Goal: Register for event/course

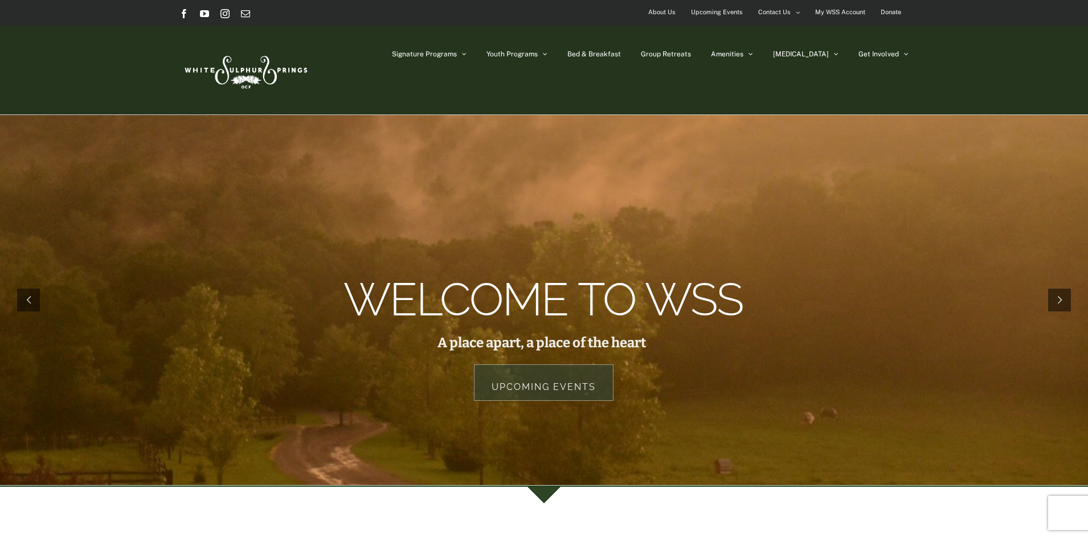
click at [713, 13] on span "Upcoming Events" at bounding box center [717, 12] width 52 height 17
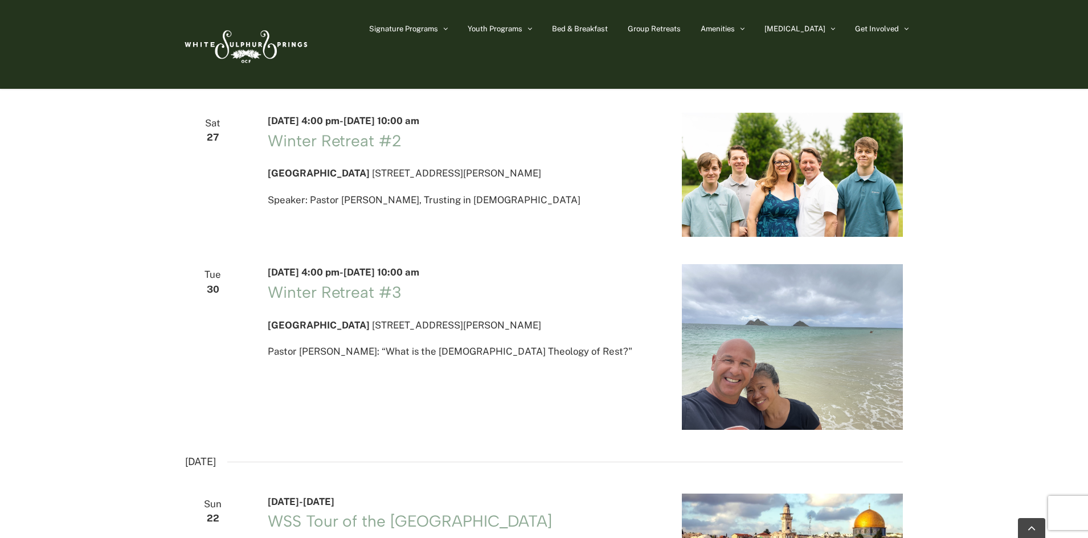
scroll to position [1993, 0]
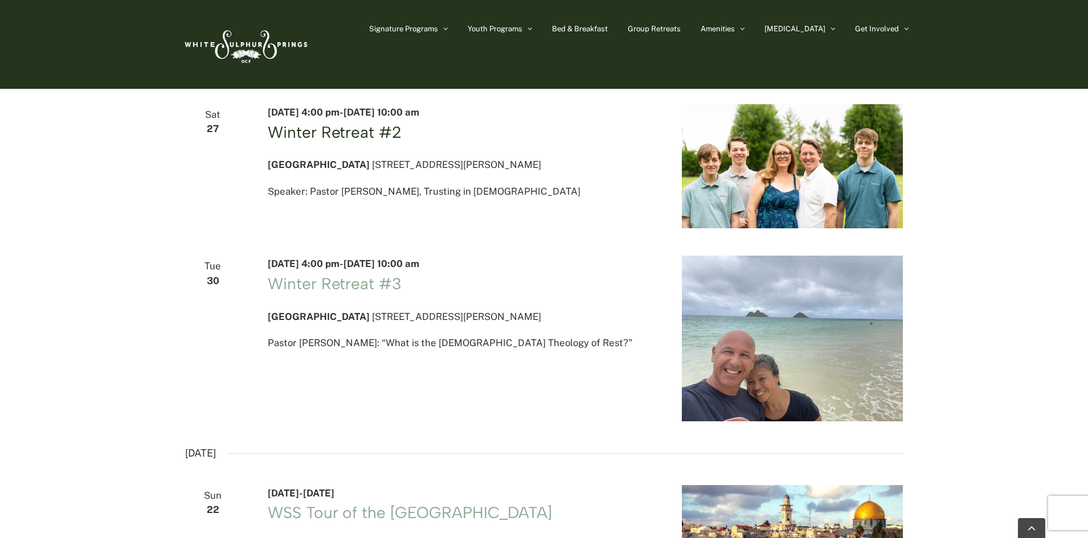
click at [317, 142] on link "Winter Retreat #2" at bounding box center [334, 131] width 133 height 19
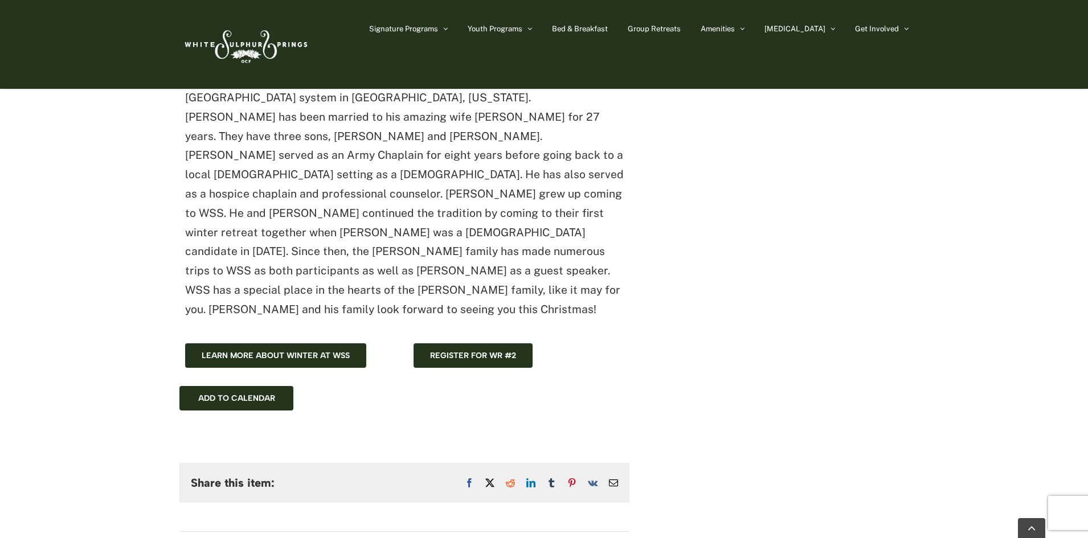
scroll to position [1025, 0]
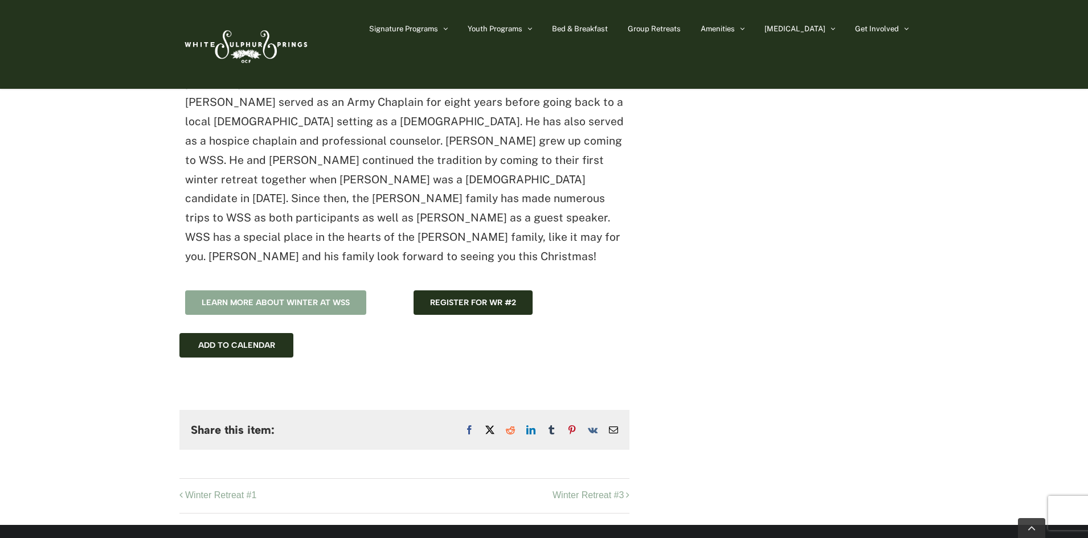
click at [330, 298] on span "Learn more about winter at WSS" at bounding box center [276, 303] width 148 height 10
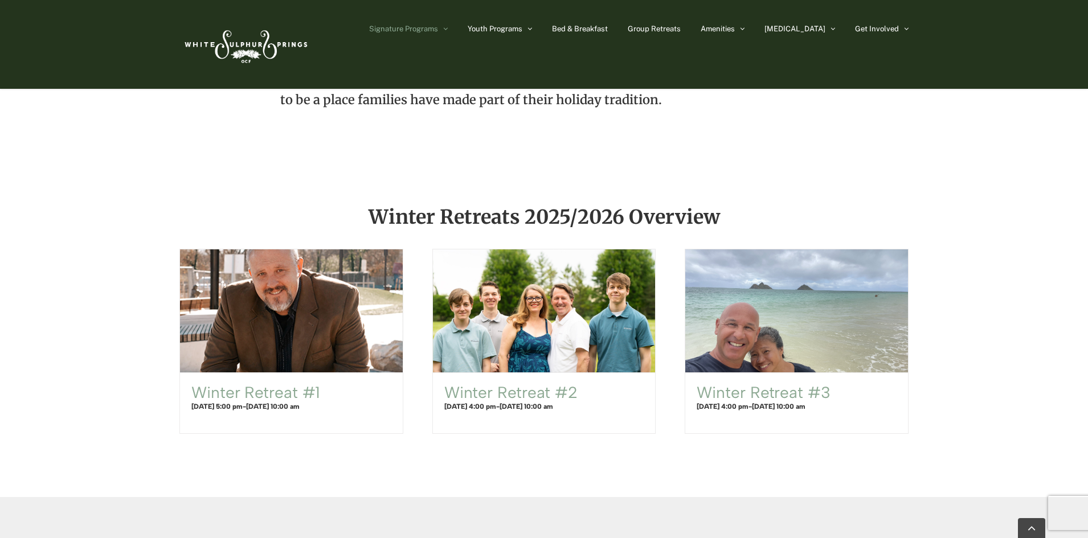
scroll to position [626, 0]
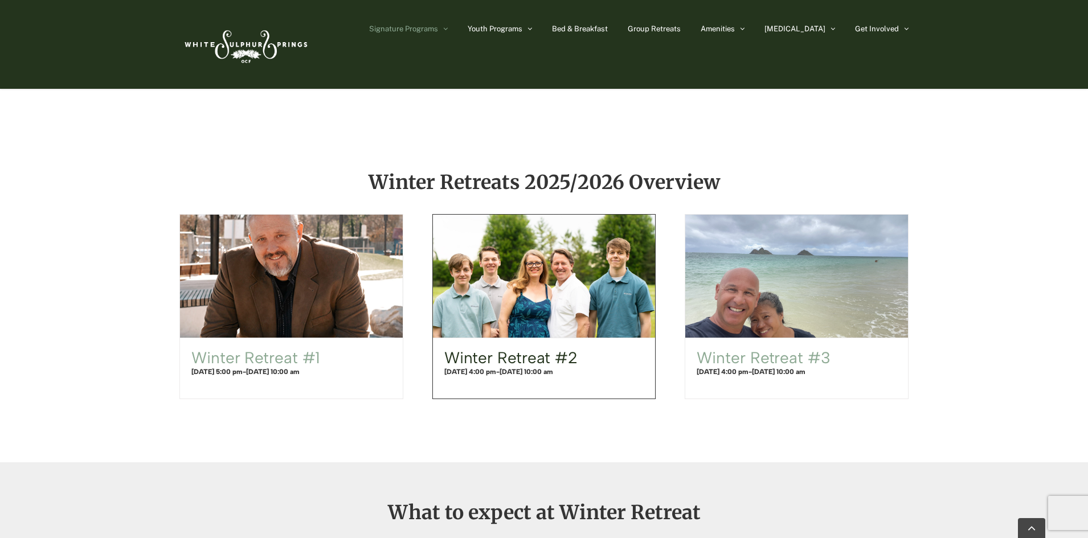
click at [527, 359] on link "Winter Retreat #2" at bounding box center [510, 357] width 133 height 19
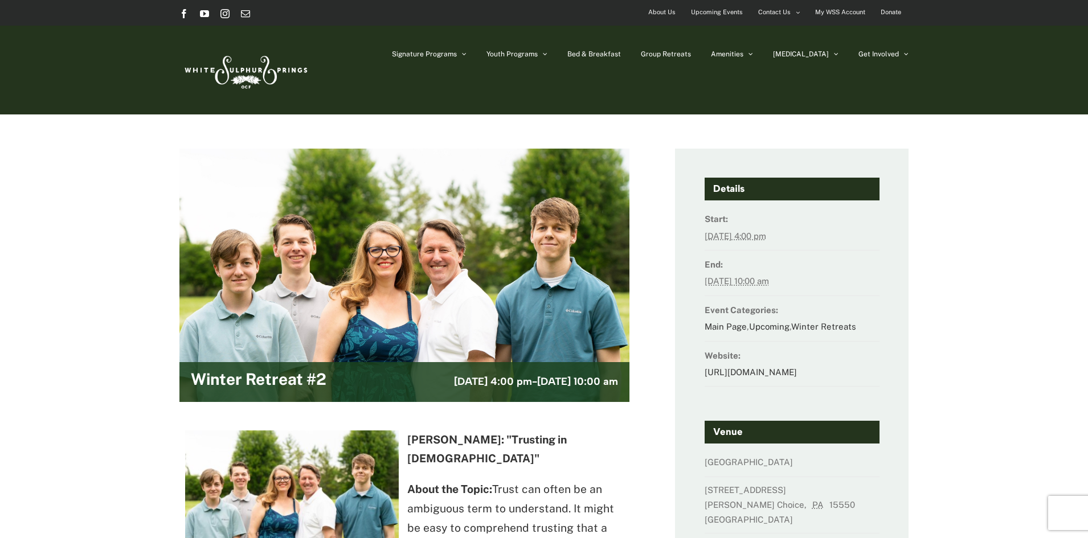
click at [760, 186] on h4 "Details" at bounding box center [791, 189] width 175 height 23
click at [726, 189] on h4 "Details" at bounding box center [791, 189] width 175 height 23
click at [748, 186] on h4 "Details" at bounding box center [791, 189] width 175 height 23
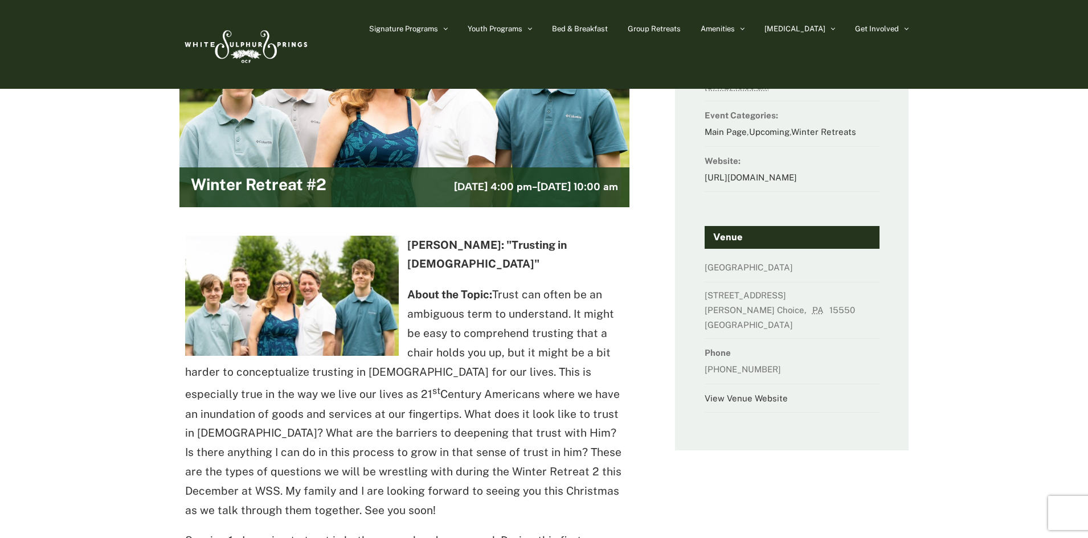
scroll to position [114, 0]
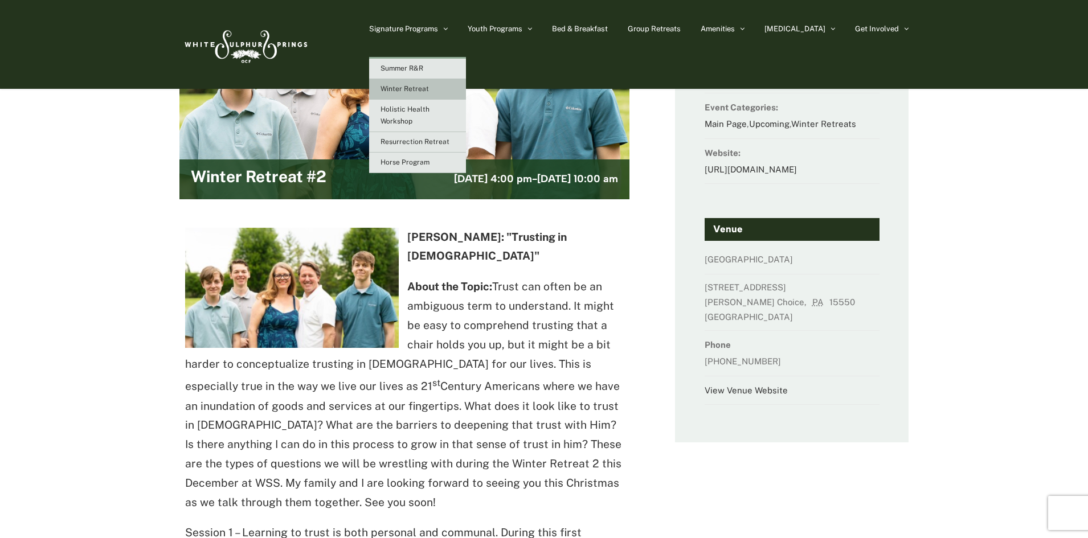
click at [466, 95] on link "Winter Retreat" at bounding box center [417, 89] width 97 height 21
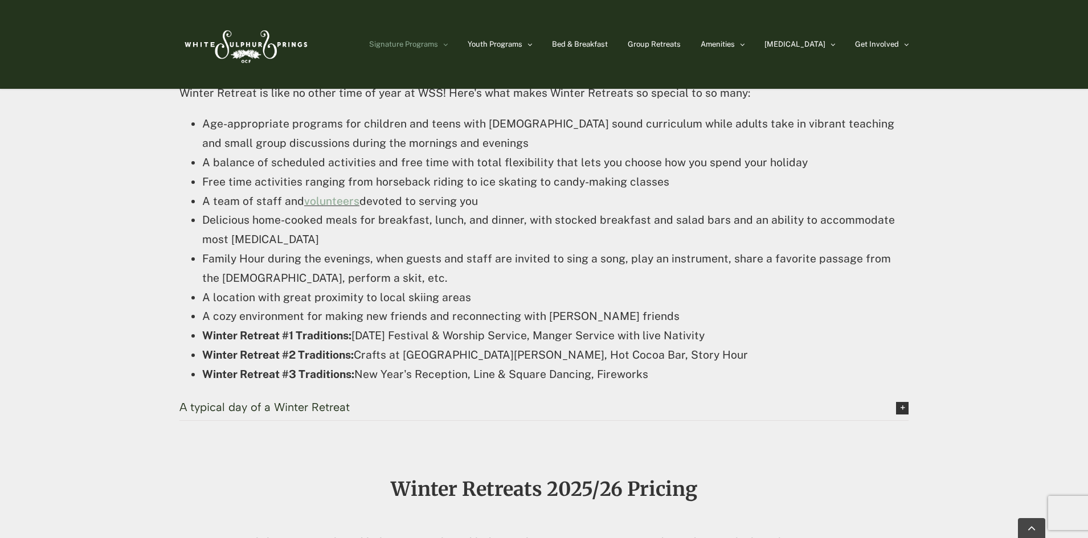
scroll to position [1082, 0]
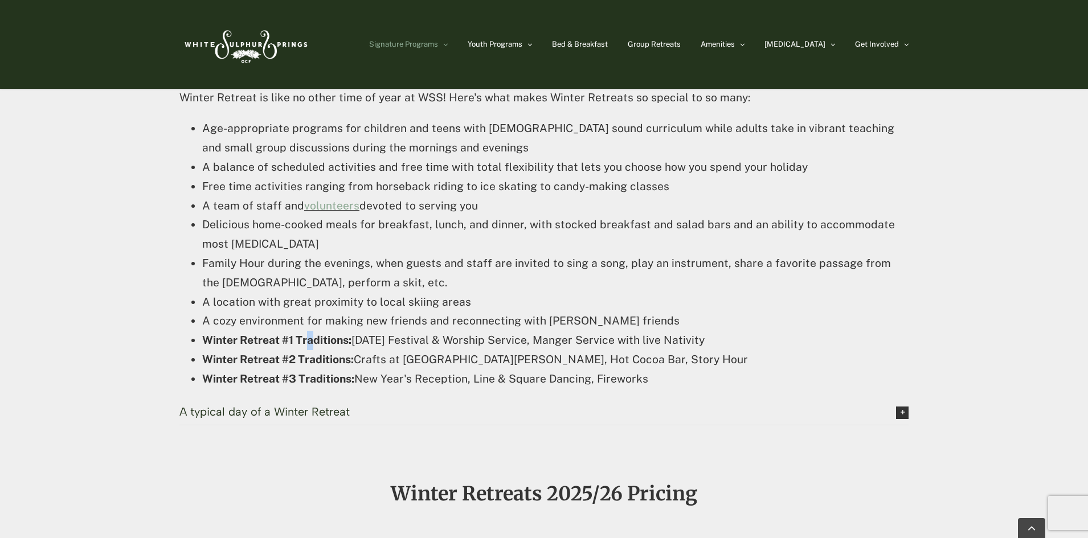
click at [310, 349] on li "Winter Retreat #1 Traditions: Christmas Eve Festival & Worship Service, Manger …" at bounding box center [555, 340] width 706 height 19
click at [136, 374] on div "What to expect at Winter Retreat Winter Retreat is like no other time of year a…" at bounding box center [544, 233] width 1088 height 453
click at [302, 409] on span "A typical day of a Winter Retreat" at bounding box center [528, 411] width 699 height 13
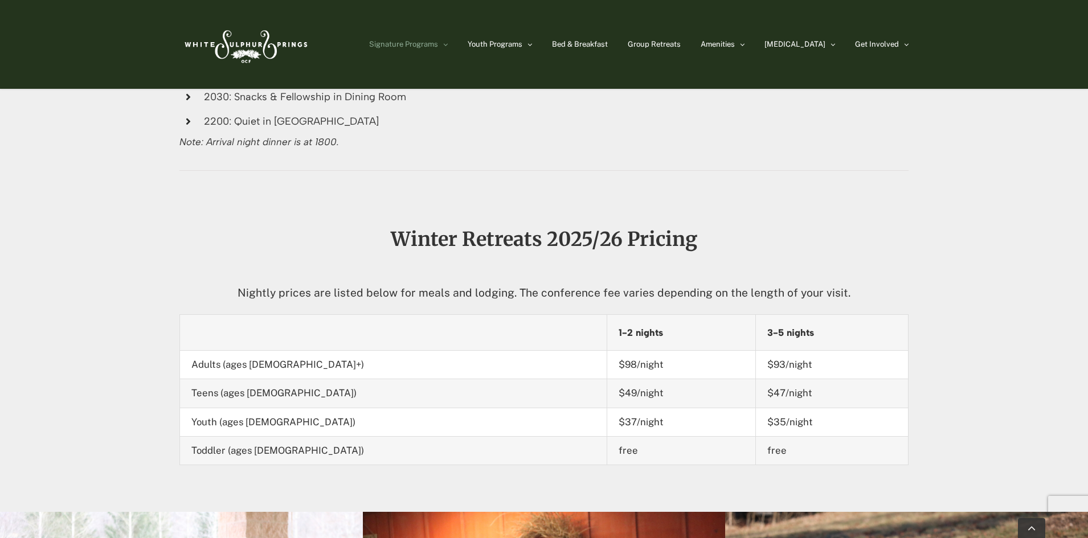
scroll to position [1709, 0]
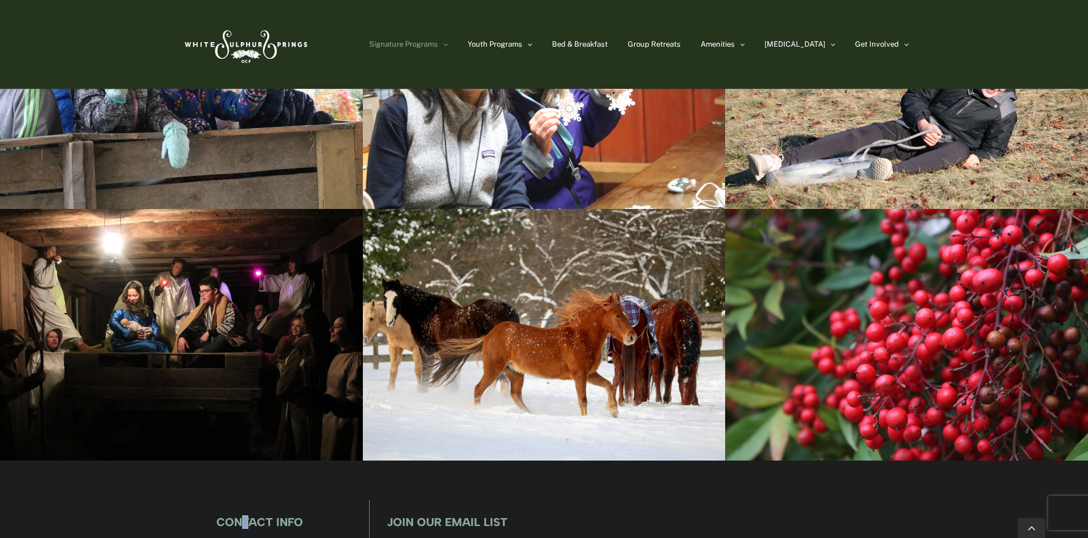
drag, startPoint x: 236, startPoint y: 507, endPoint x: 199, endPoint y: 537, distance: 47.3
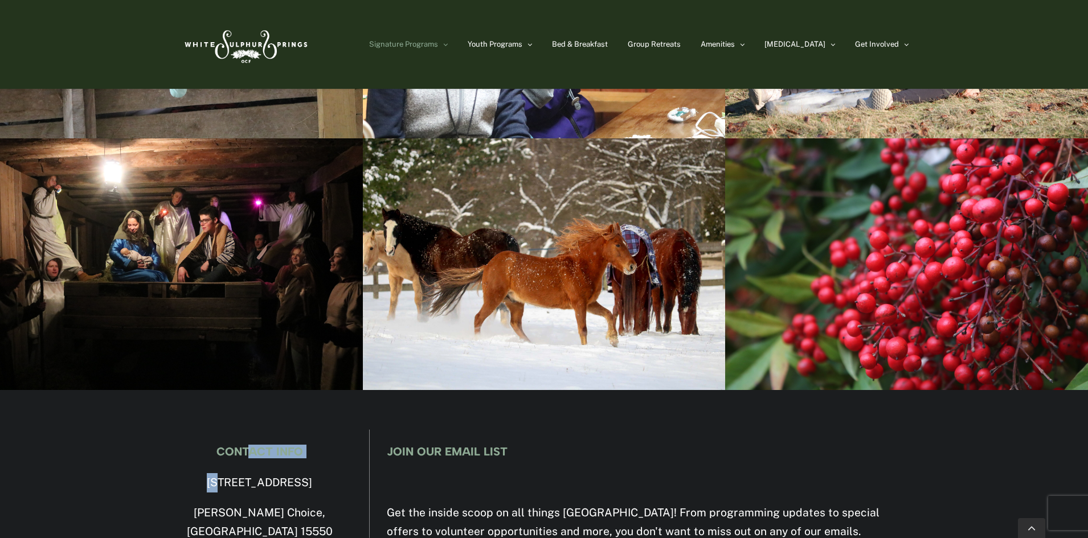
scroll to position [2278, 0]
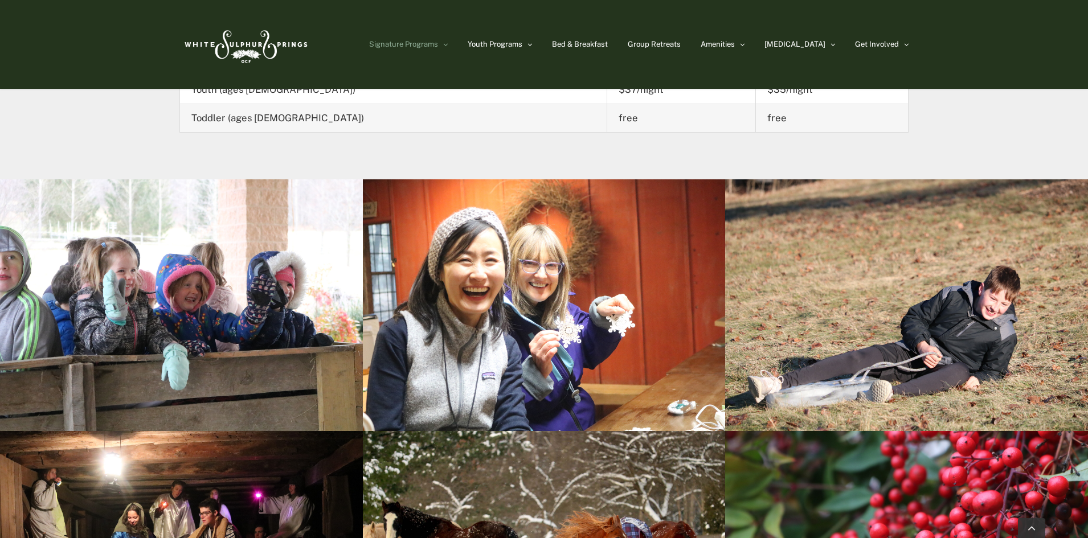
scroll to position [1879, 0]
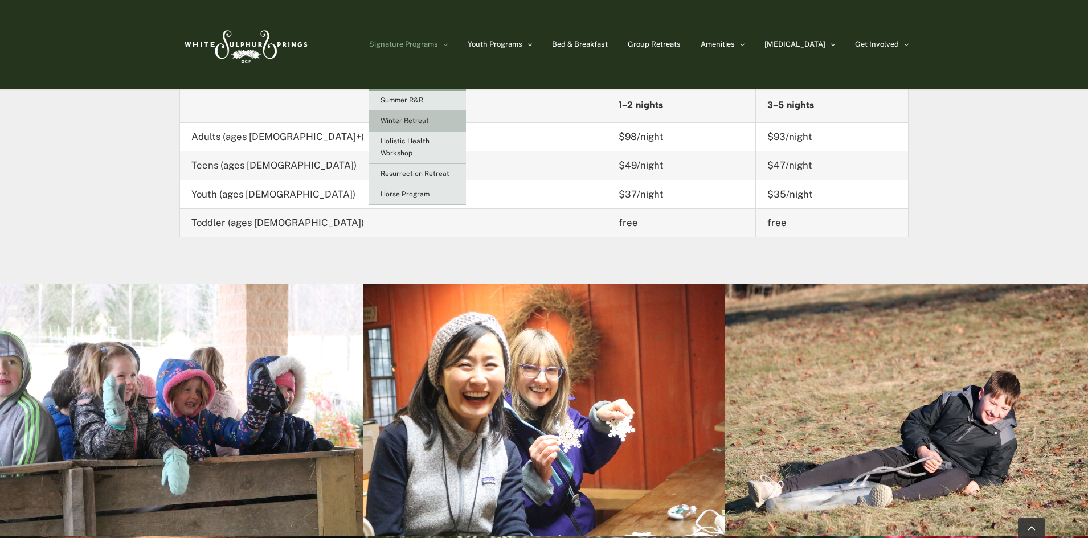
click at [429, 118] on span "Winter Retreat" at bounding box center [404, 121] width 48 height 8
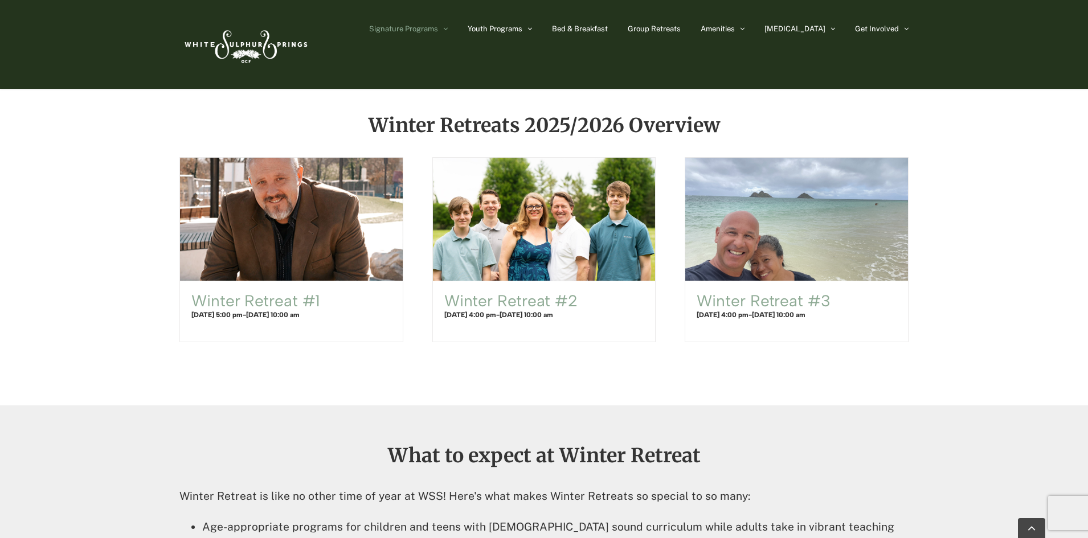
scroll to position [570, 0]
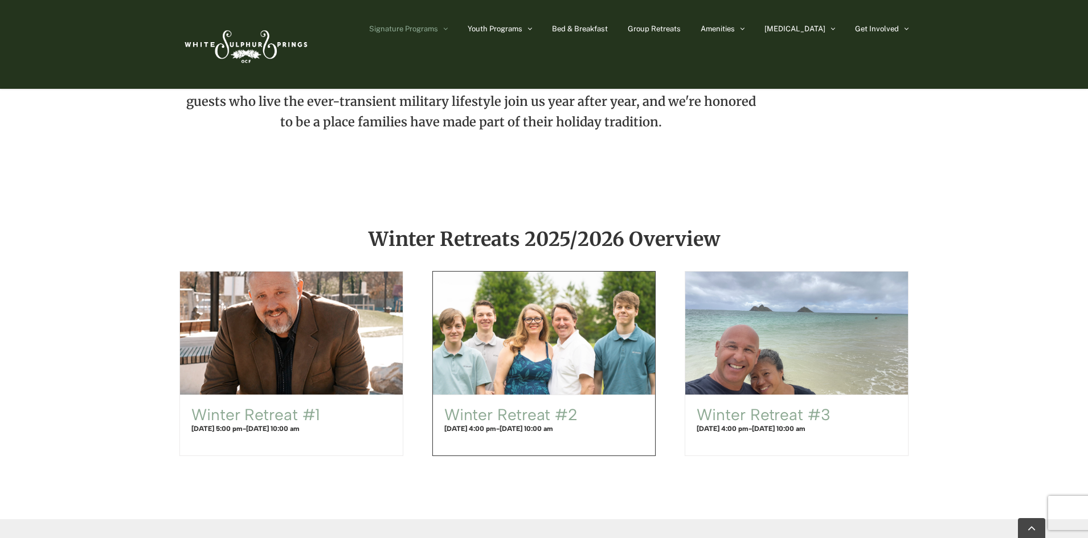
click at [545, 368] on span "Winter Retreat #2" at bounding box center [543, 333] width 245 height 136
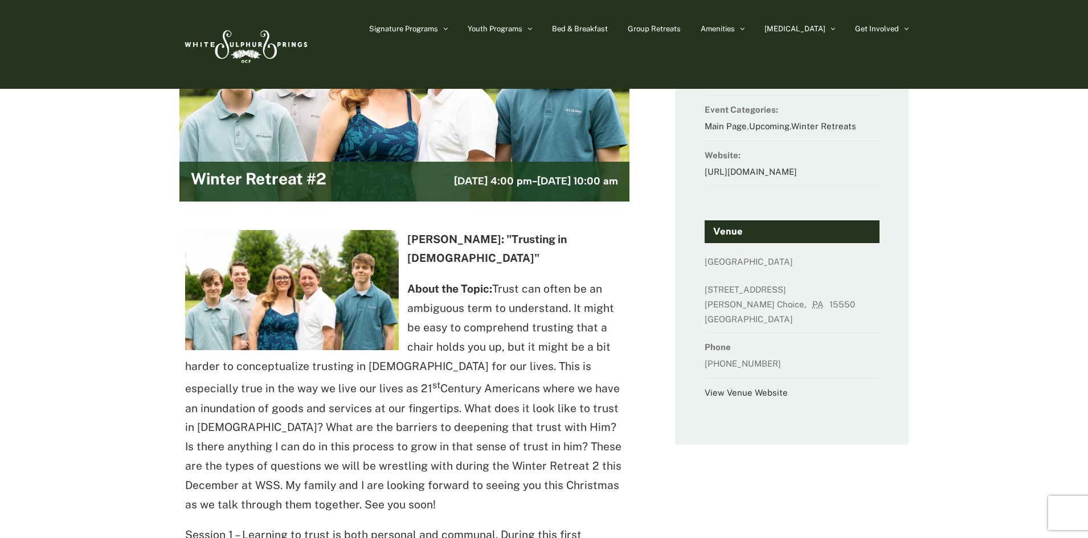
scroll to position [114, 0]
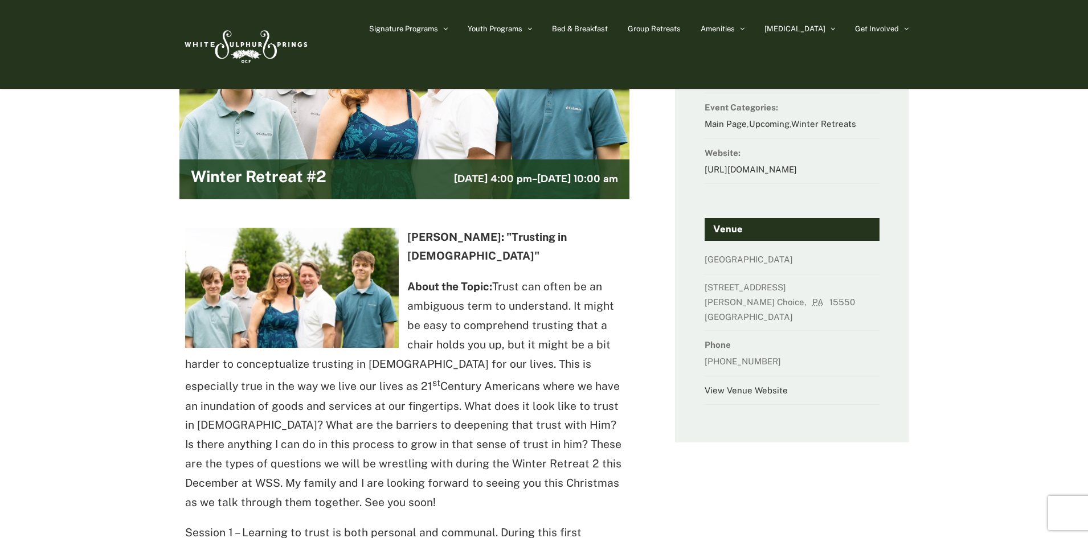
click at [777, 241] on h4 "Venue" at bounding box center [791, 229] width 175 height 23
click at [742, 395] on link "View Venue Website" at bounding box center [745, 391] width 83 height 10
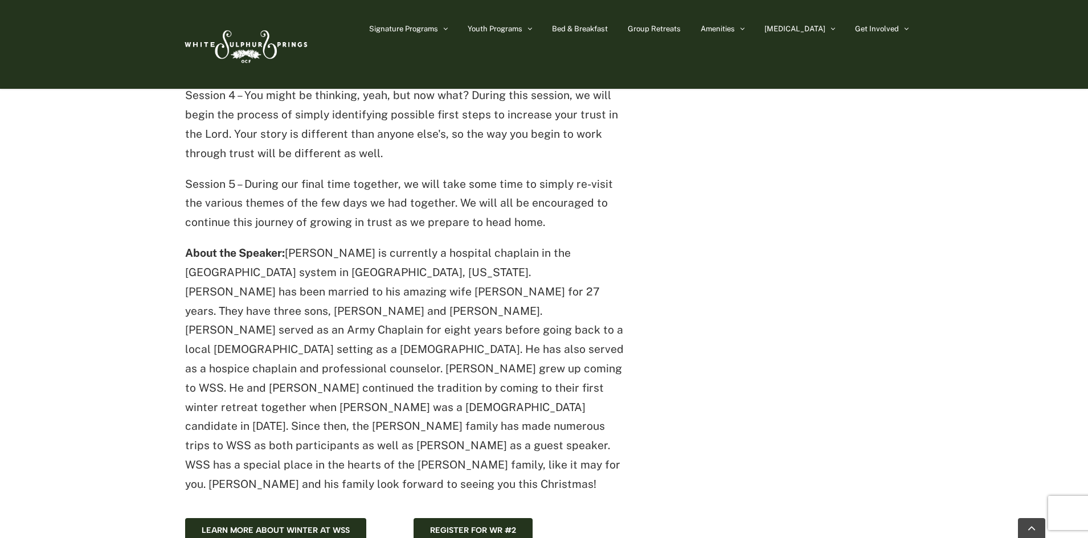
scroll to position [1025, 0]
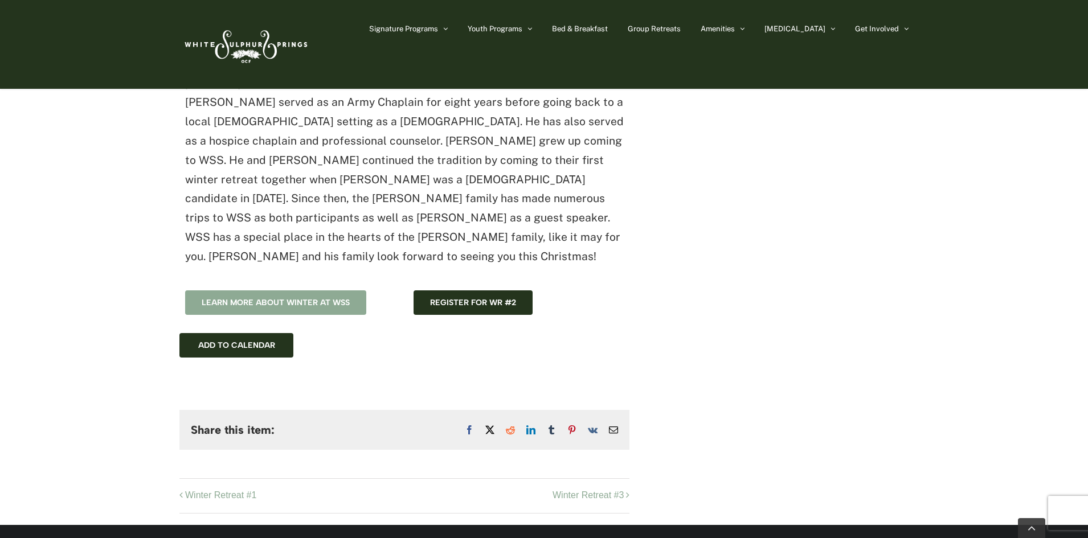
click at [220, 298] on span "Learn more about winter at WSS" at bounding box center [276, 303] width 148 height 10
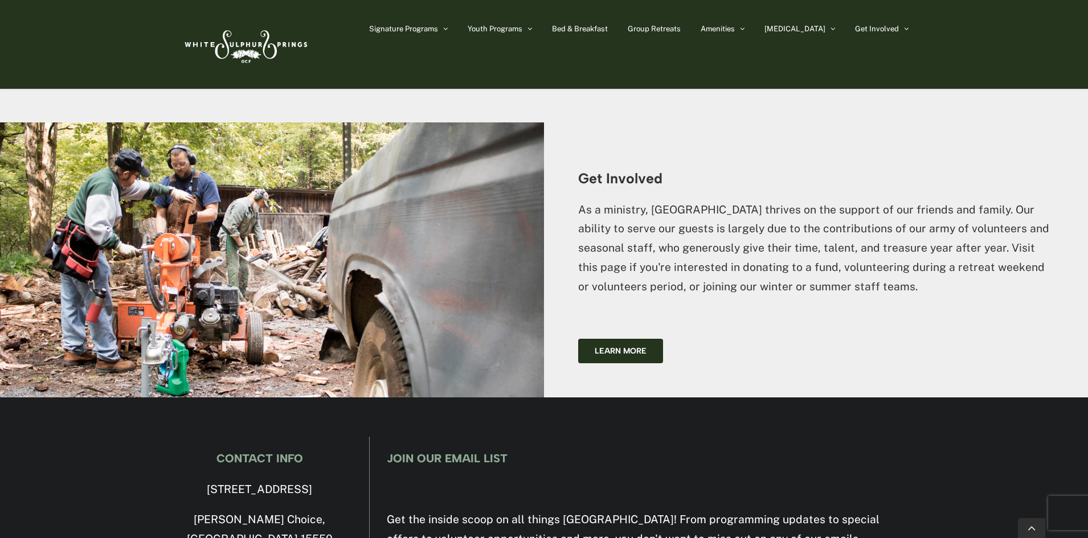
scroll to position [2961, 0]
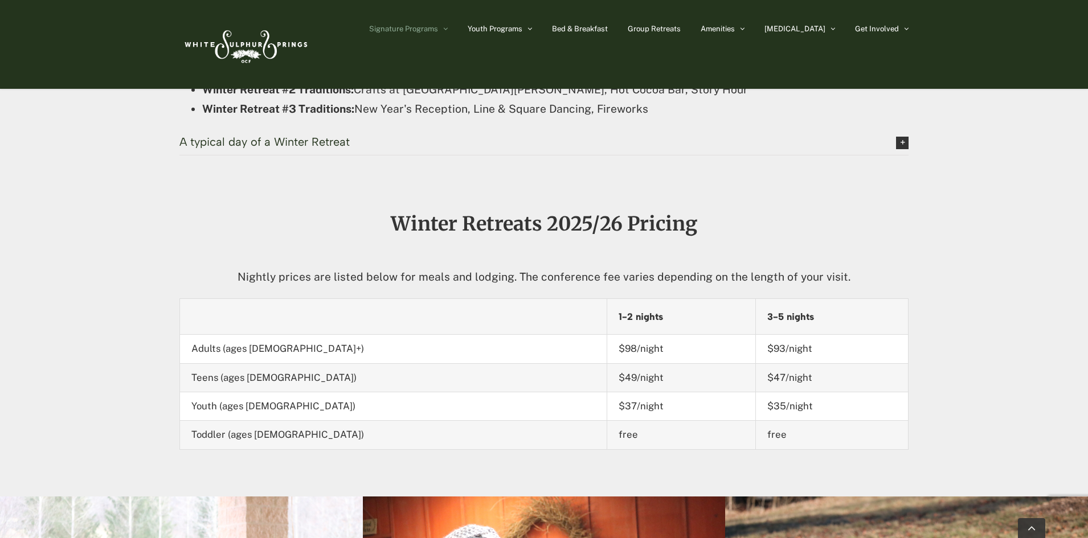
scroll to position [1424, 0]
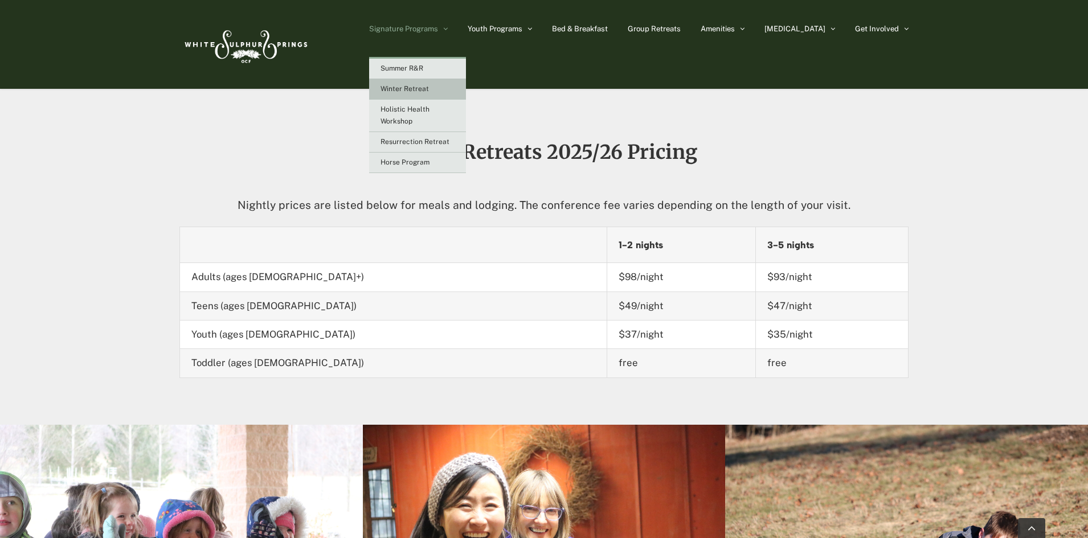
click at [454, 81] on link "Winter Retreat" at bounding box center [417, 89] width 97 height 21
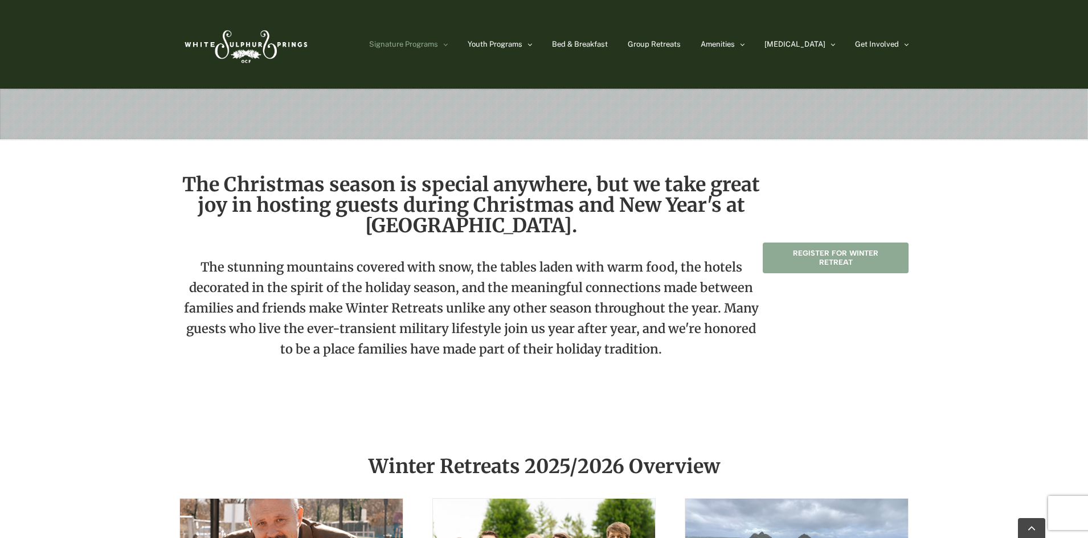
scroll to position [342, 0]
click at [788, 259] on link "Register for Winter Retreat" at bounding box center [836, 258] width 146 height 31
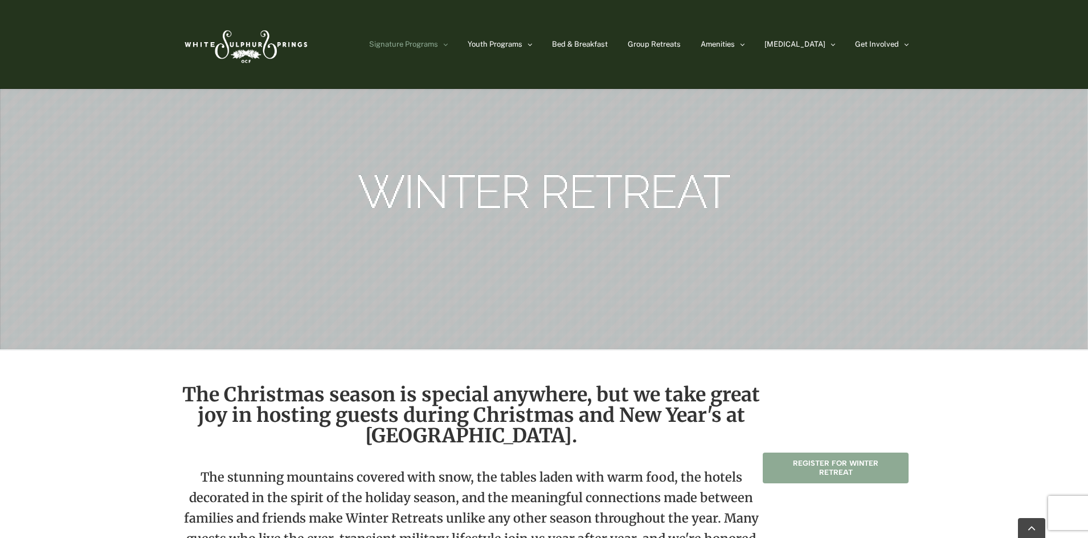
scroll to position [114, 0]
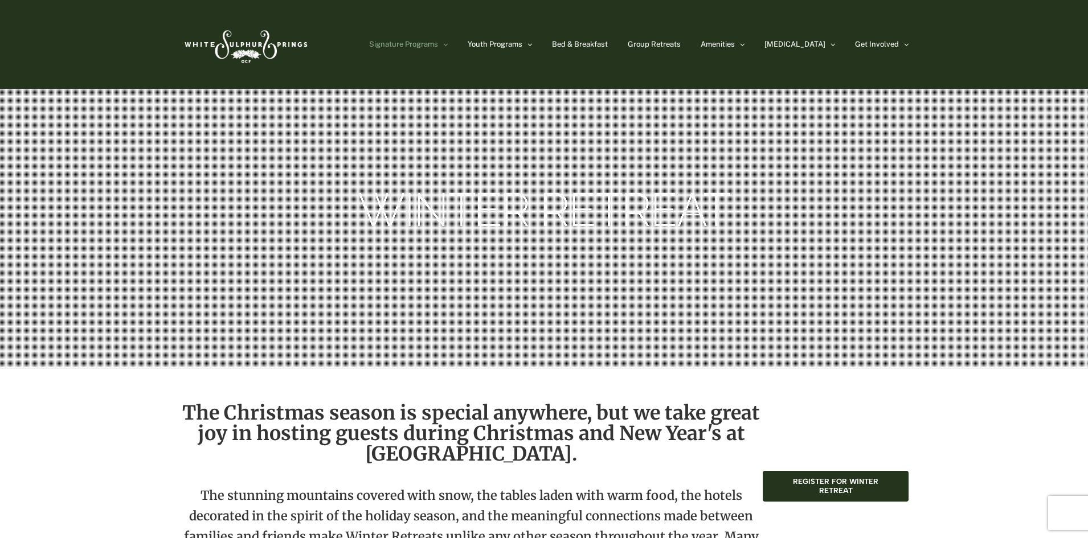
click at [612, 334] on rs-slide "Winter Retreat" at bounding box center [544, 140] width 1088 height 456
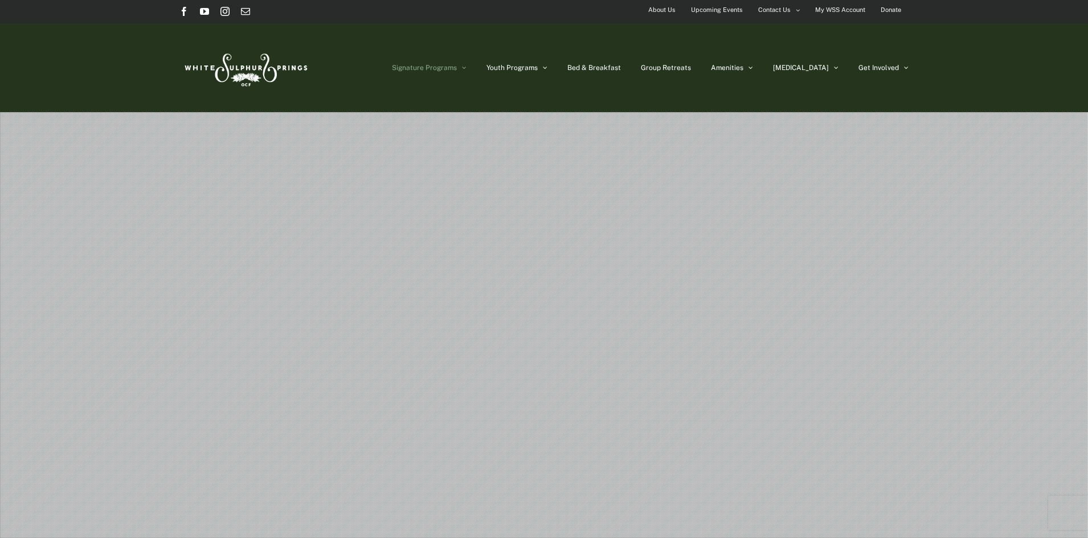
scroll to position [0, 0]
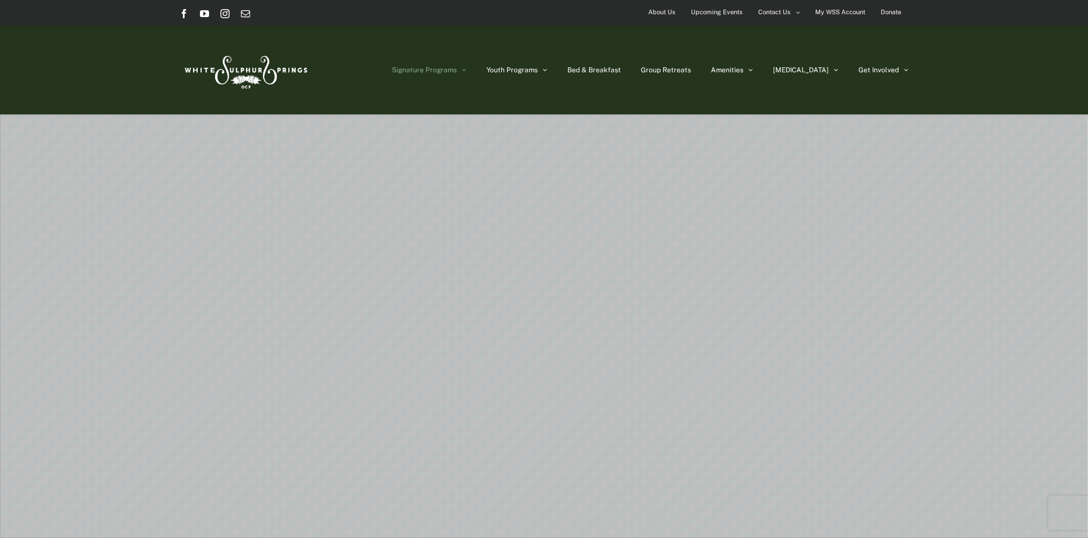
drag, startPoint x: 601, startPoint y: 243, endPoint x: 828, endPoint y: 565, distance: 393.3
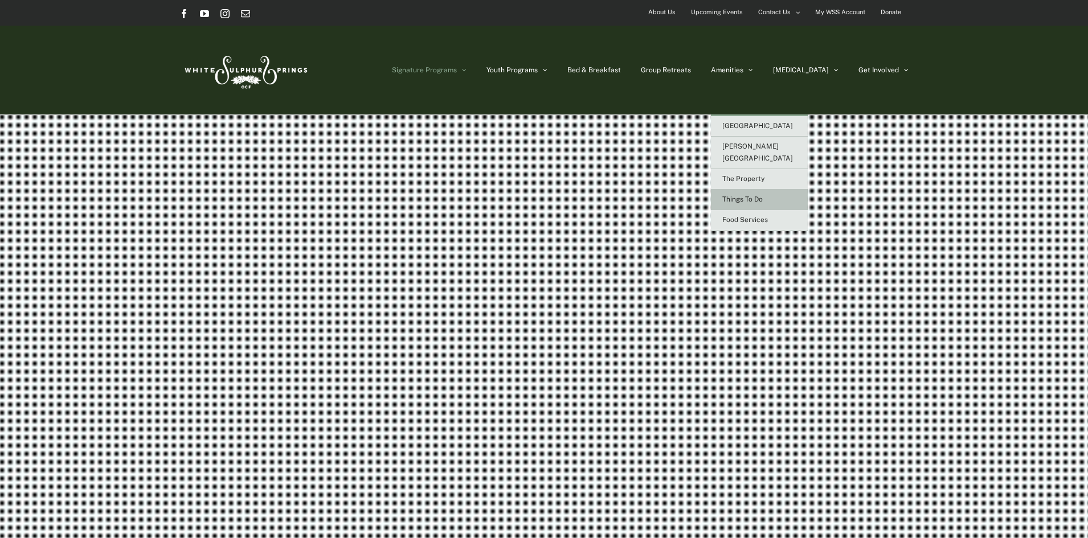
click at [763, 195] on span "Things To Do" at bounding box center [742, 199] width 40 height 8
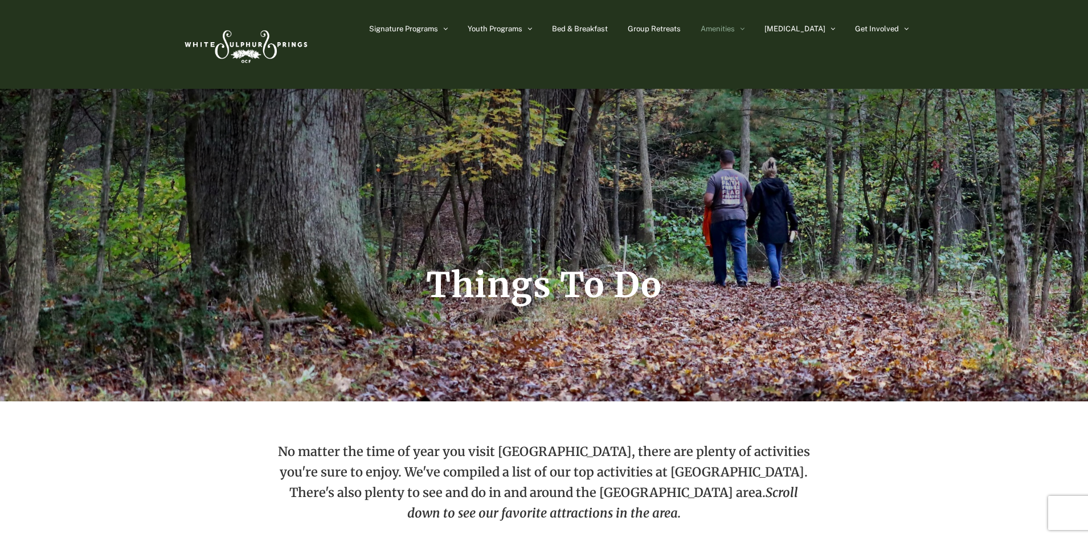
scroll to position [114, 0]
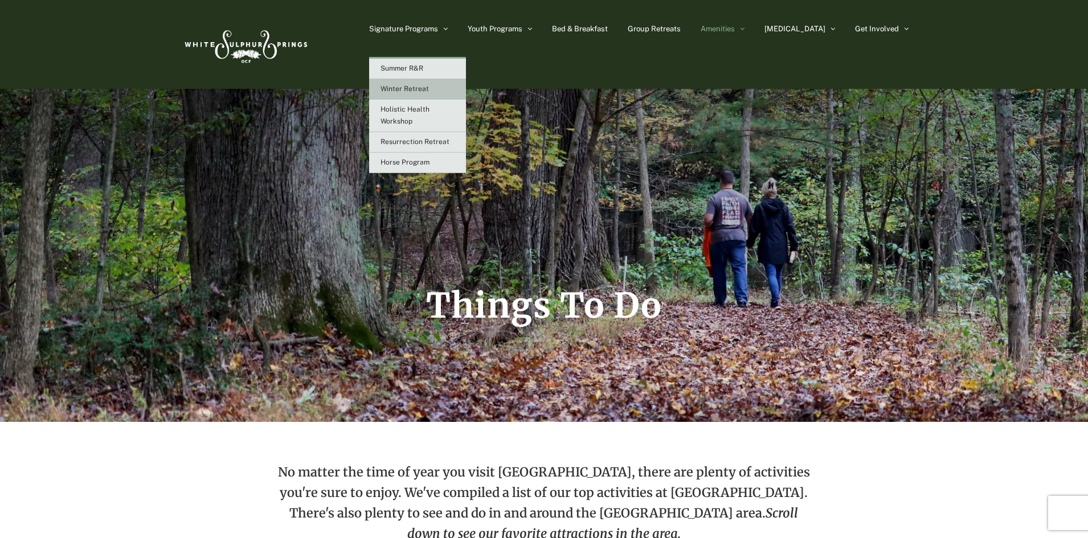
click at [429, 87] on span "Winter Retreat" at bounding box center [404, 89] width 48 height 8
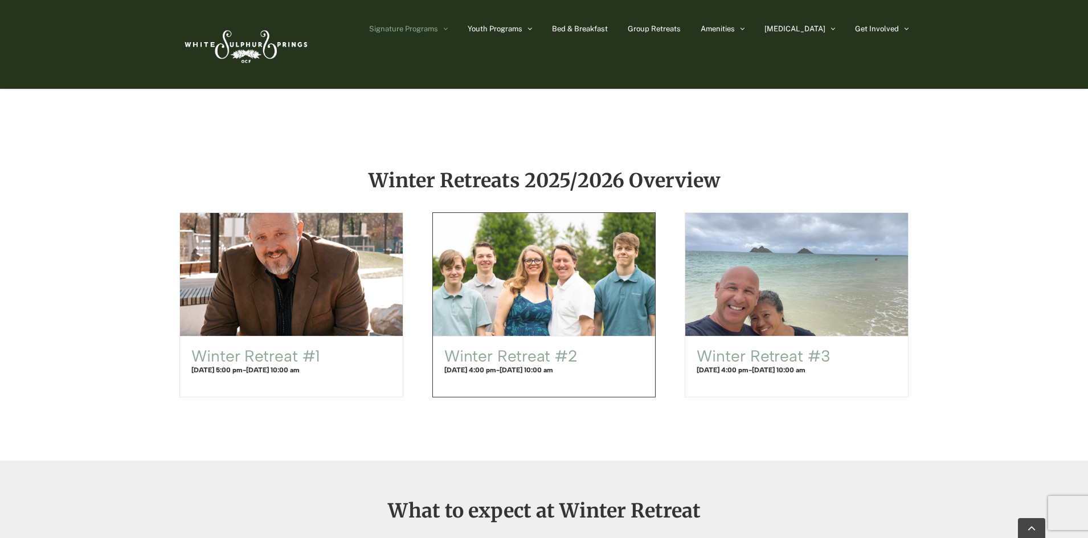
scroll to position [683, 0]
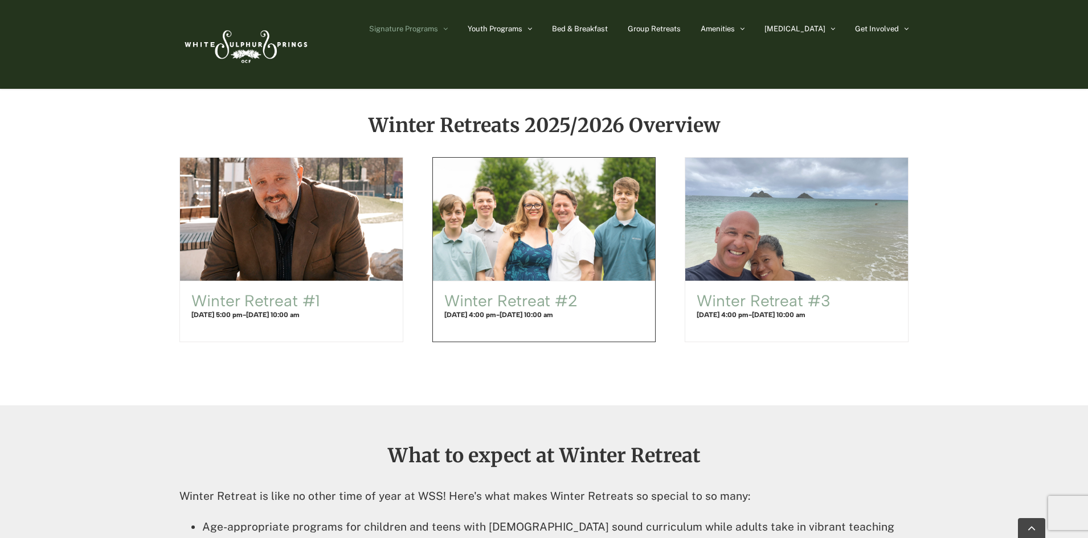
click at [502, 239] on span "Winter Retreat #2" at bounding box center [543, 219] width 245 height 136
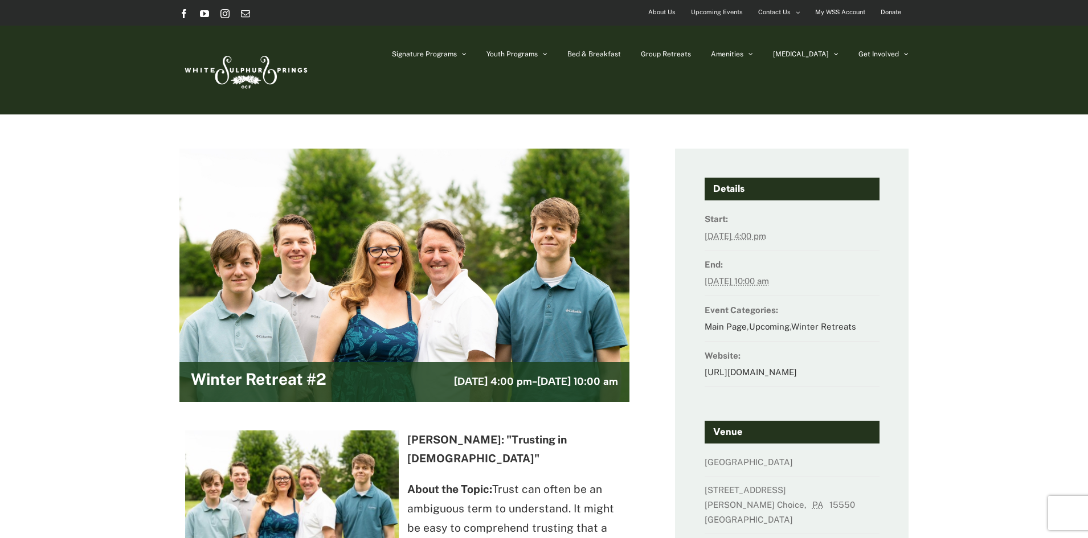
click at [721, 237] on abbr "[DATE] 4:00 pm" at bounding box center [735, 236] width 62 height 10
click at [714, 268] on dt "End:" at bounding box center [791, 264] width 175 height 17
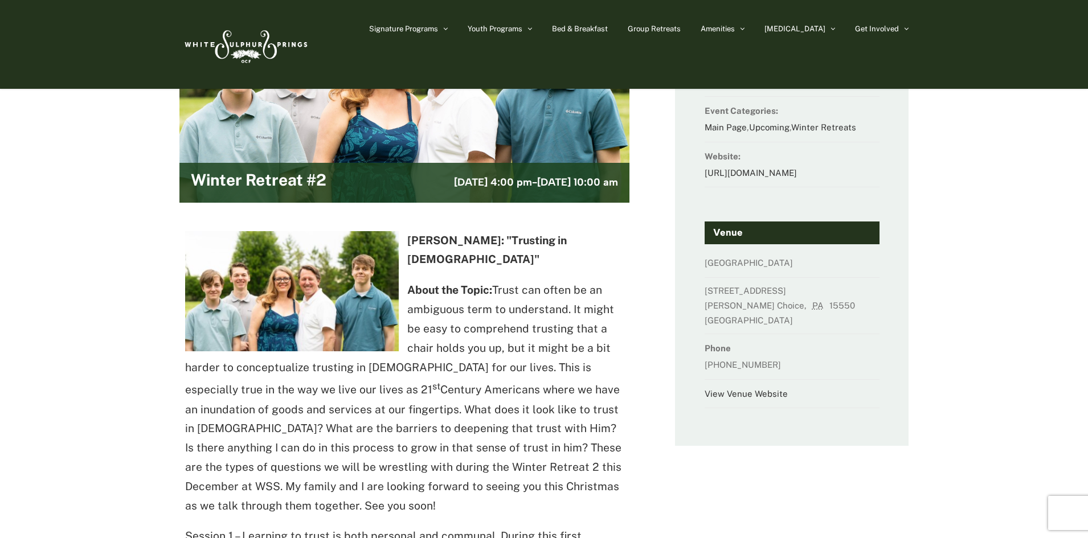
scroll to position [114, 0]
